Goal: Task Accomplishment & Management: Manage account settings

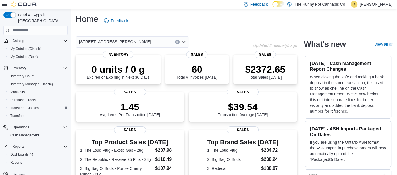
click at [369, 5] on p "Kelsey Gourdine" at bounding box center [376, 4] width 33 height 7
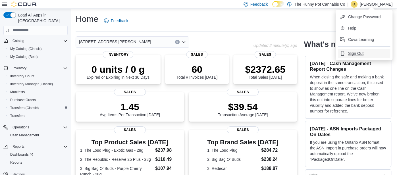
click at [355, 54] on span "Sign Out" at bounding box center [355, 54] width 15 height 6
